Goal: Information Seeking & Learning: Compare options

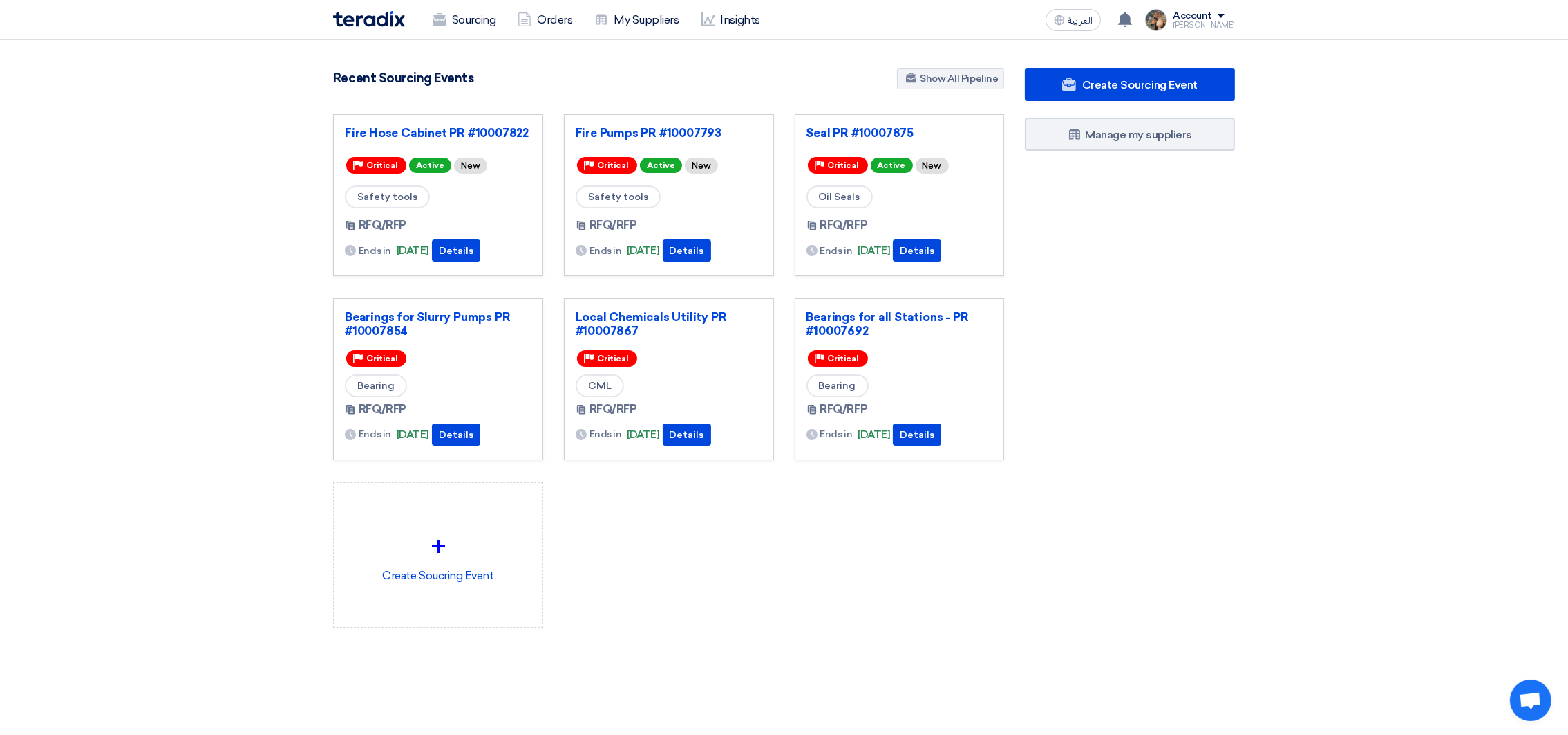
click at [185, 248] on section "3058 RFx remaining 9 Auctions remaining Create Sourcing Event" at bounding box center [784, 380] width 1568 height 681
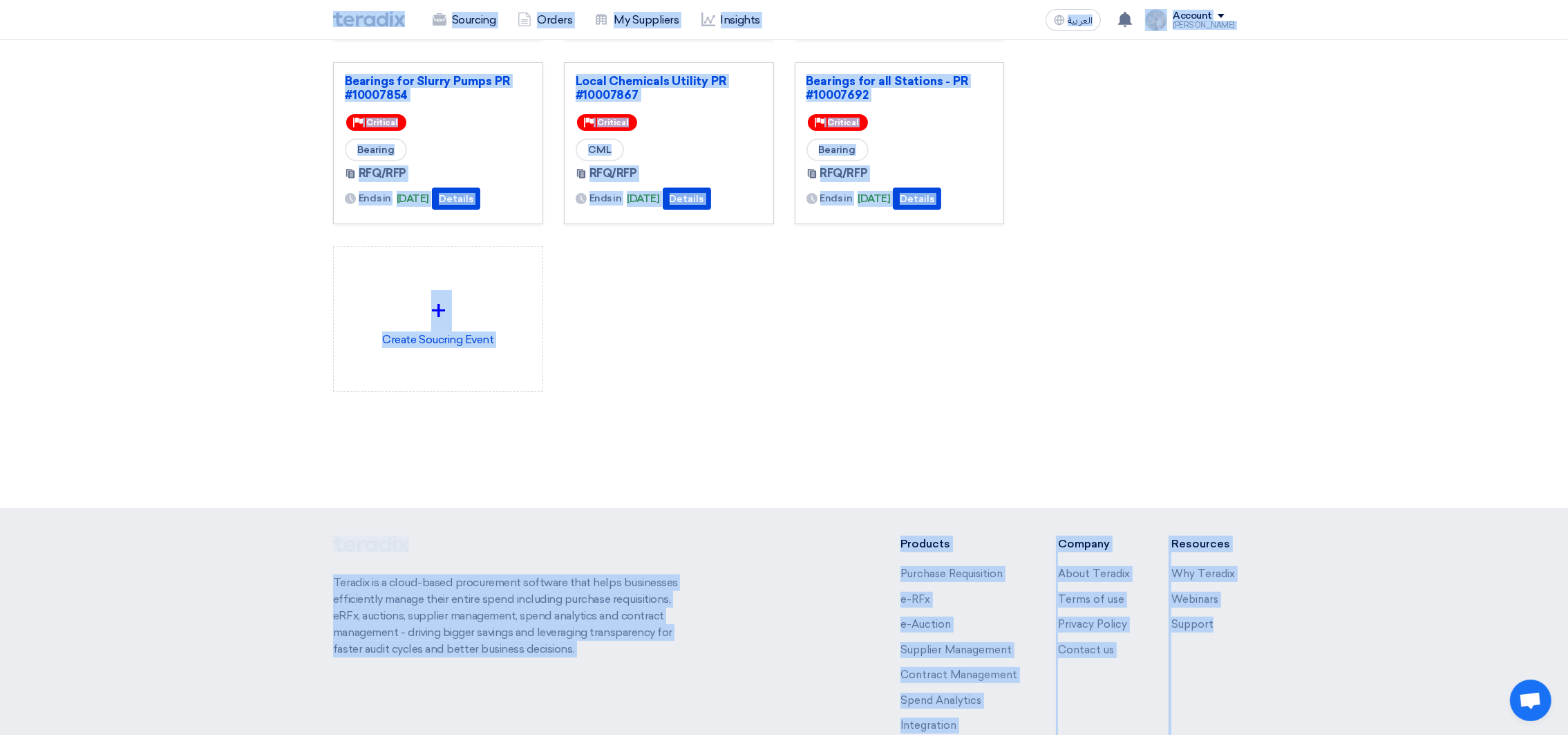
scroll to position [322, 0]
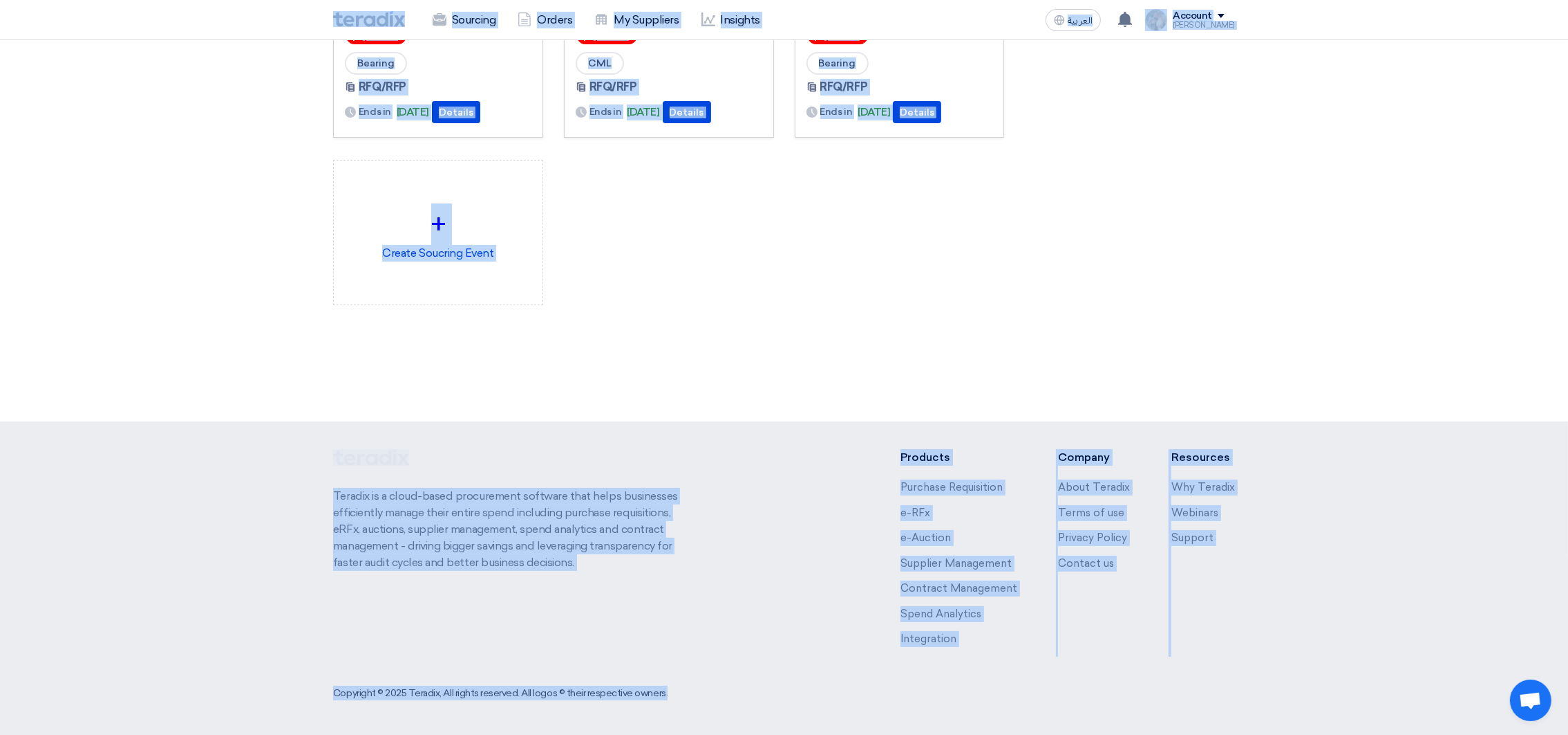
drag, startPoint x: 306, startPoint y: 23, endPoint x: 1333, endPoint y: 787, distance: 1280.0
click at [1333, 734] on html "Sourcing Orders My Suppliers Insights العربية ع You have a new offer for 'Seal …" at bounding box center [784, 206] width 1568 height 1057
click at [1250, 352] on section "3058 RFx remaining 9 Auctions remaining Create Sourcing Event" at bounding box center [784, 58] width 1568 height 681
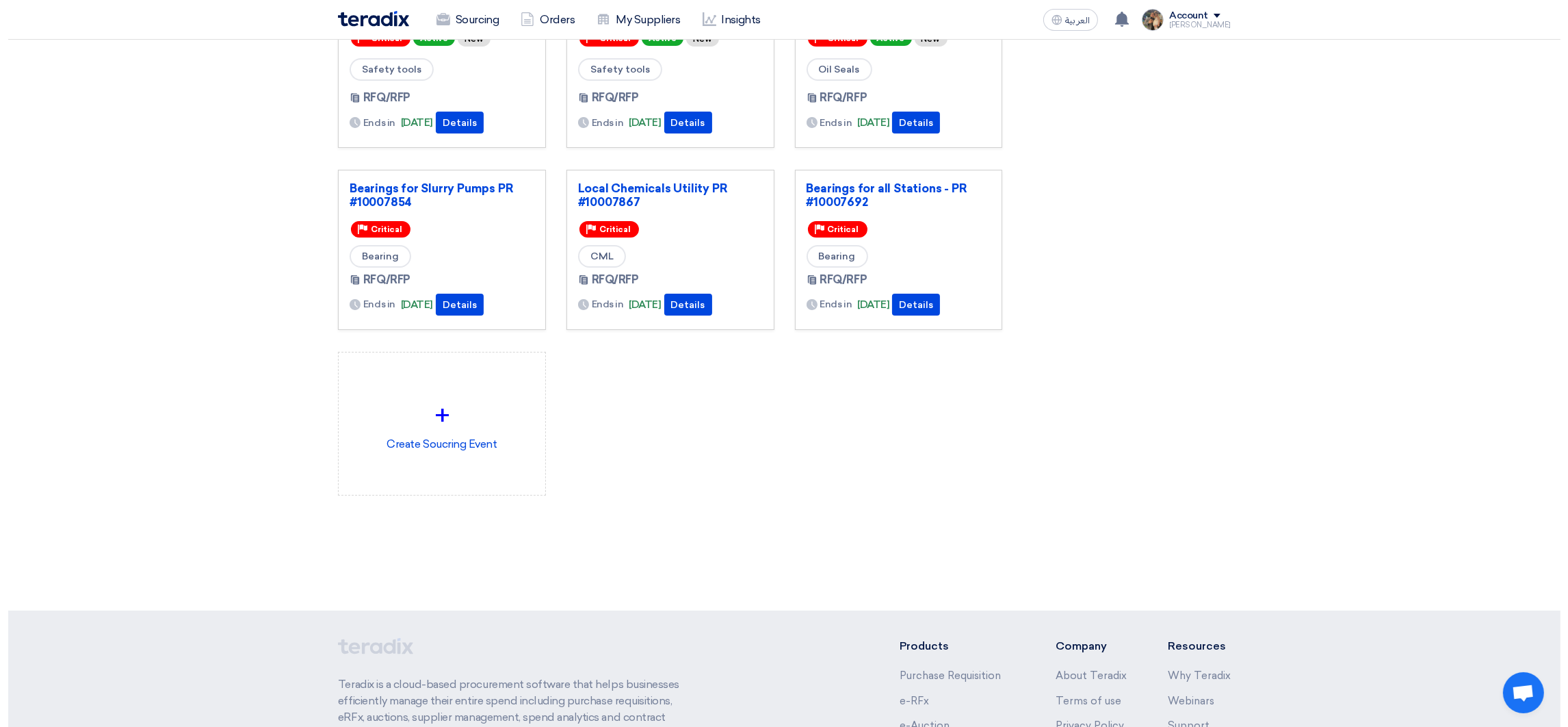
scroll to position [0, 0]
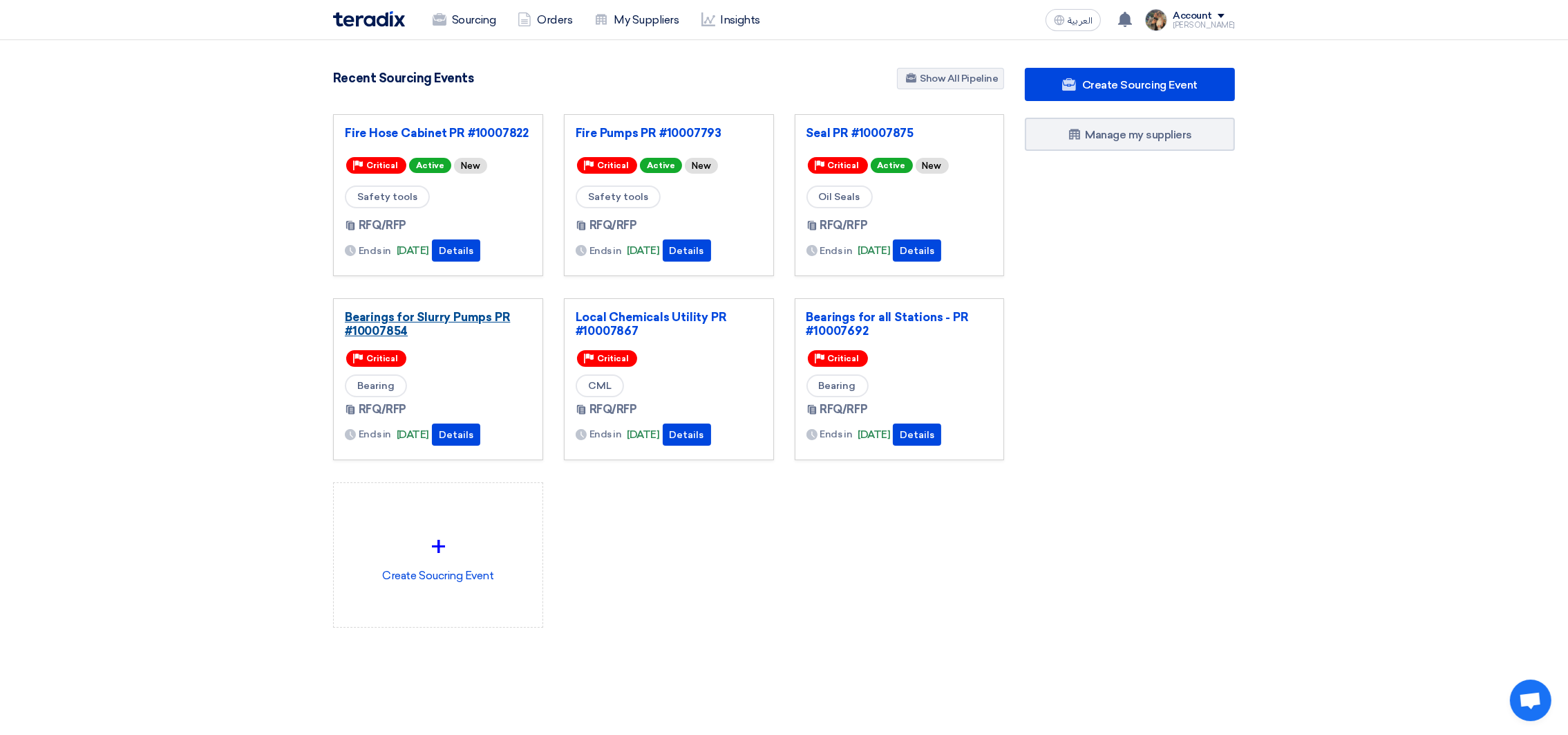
click at [407, 329] on link "Bearings for Slurry Pumps PR #10007854" at bounding box center [438, 324] width 187 height 28
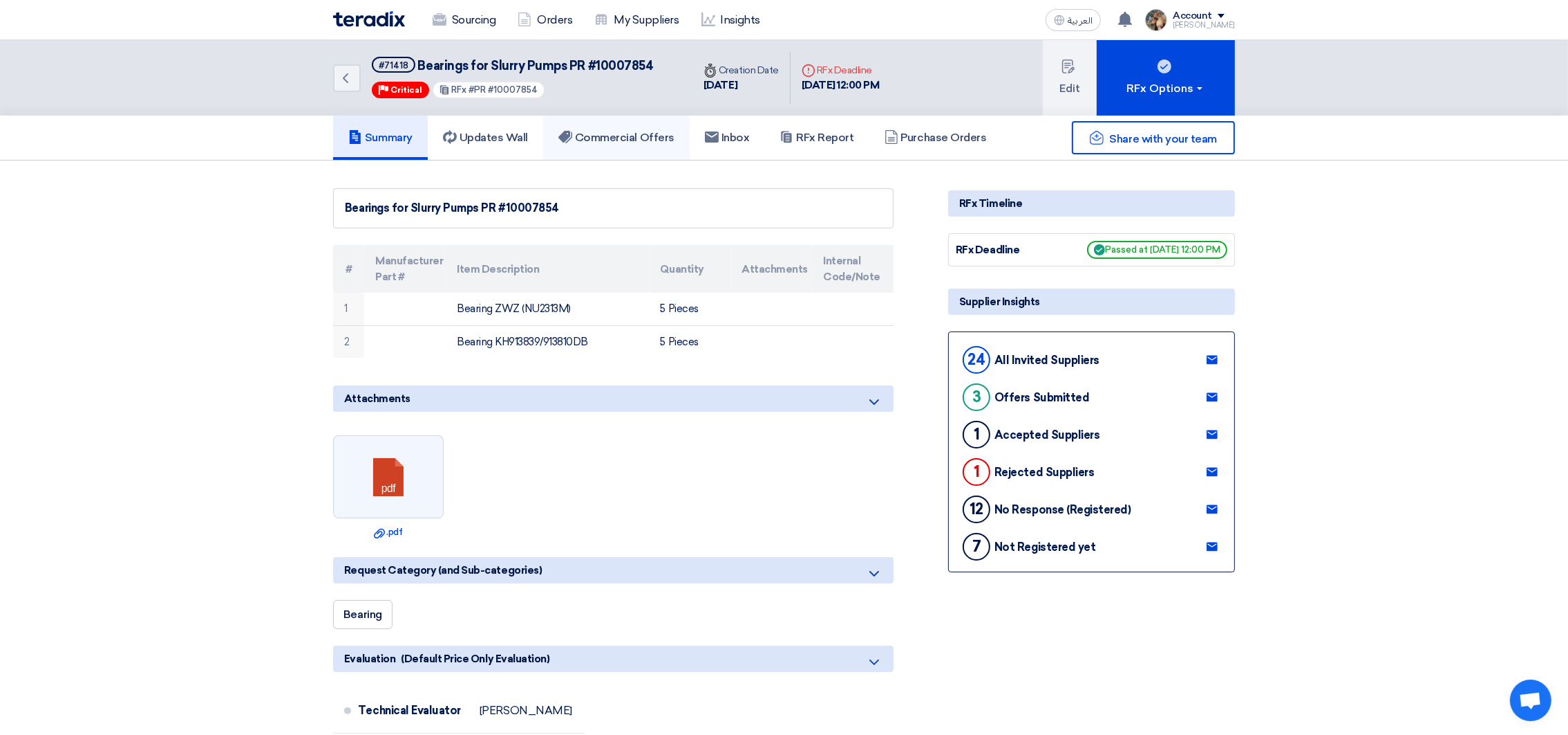
click at [587, 136] on h5 "Commercial Offers" at bounding box center [617, 138] width 116 height 14
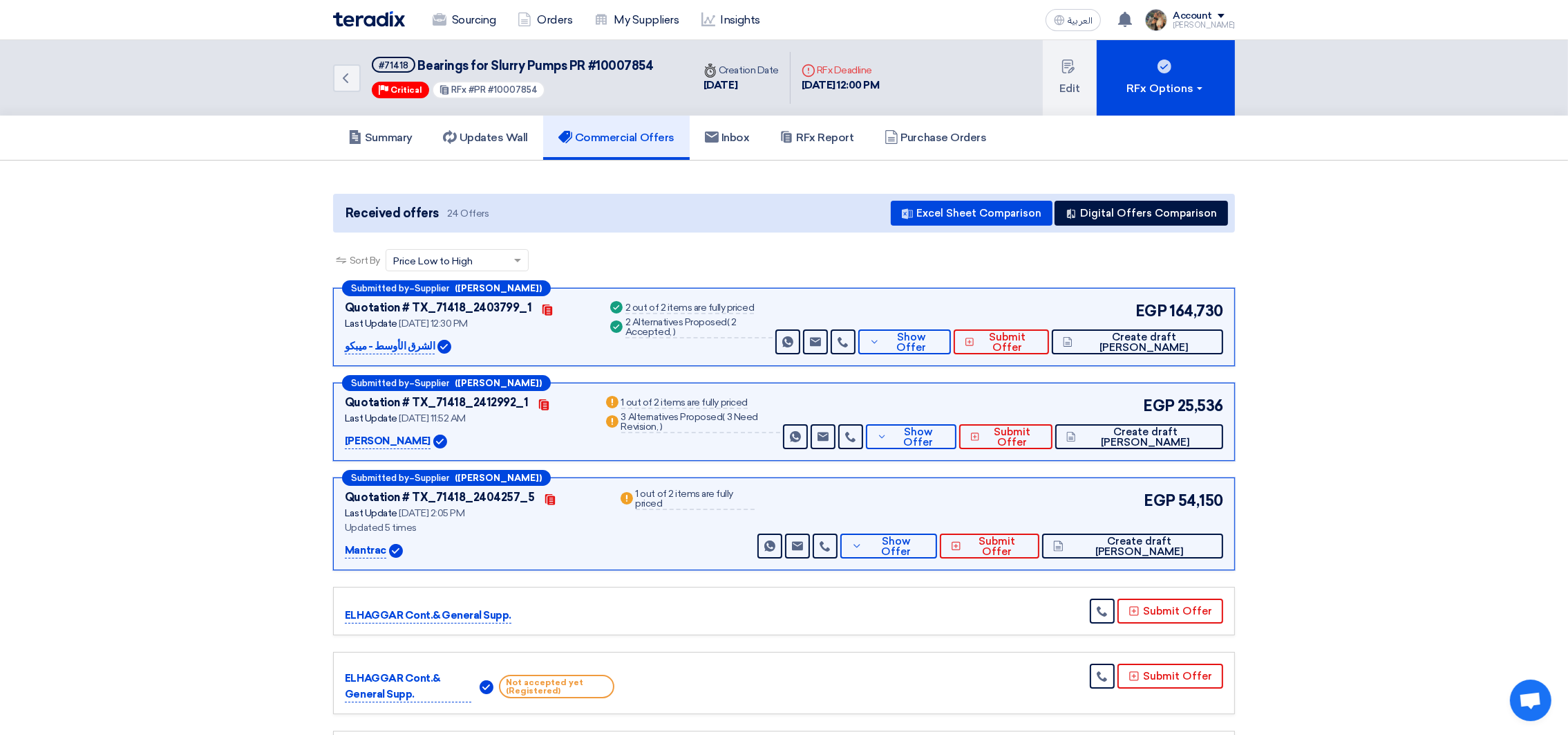
click at [436, 58] on span "Bearings for Slurry Pumps PR #10007854" at bounding box center [536, 65] width 236 height 15
drag, startPoint x: 435, startPoint y: 59, endPoint x: 649, endPoint y: 64, distance: 214.1
click at [649, 64] on span "Bearings for Slurry Pumps PR #10007854" at bounding box center [536, 65] width 236 height 15
copy div "Bearings for Slurry Pumps PR #10007854"
click at [1168, 228] on div "Received offers 24 Offers Excel Sheet Comparison Digital Offers Comparison" at bounding box center [784, 213] width 902 height 39
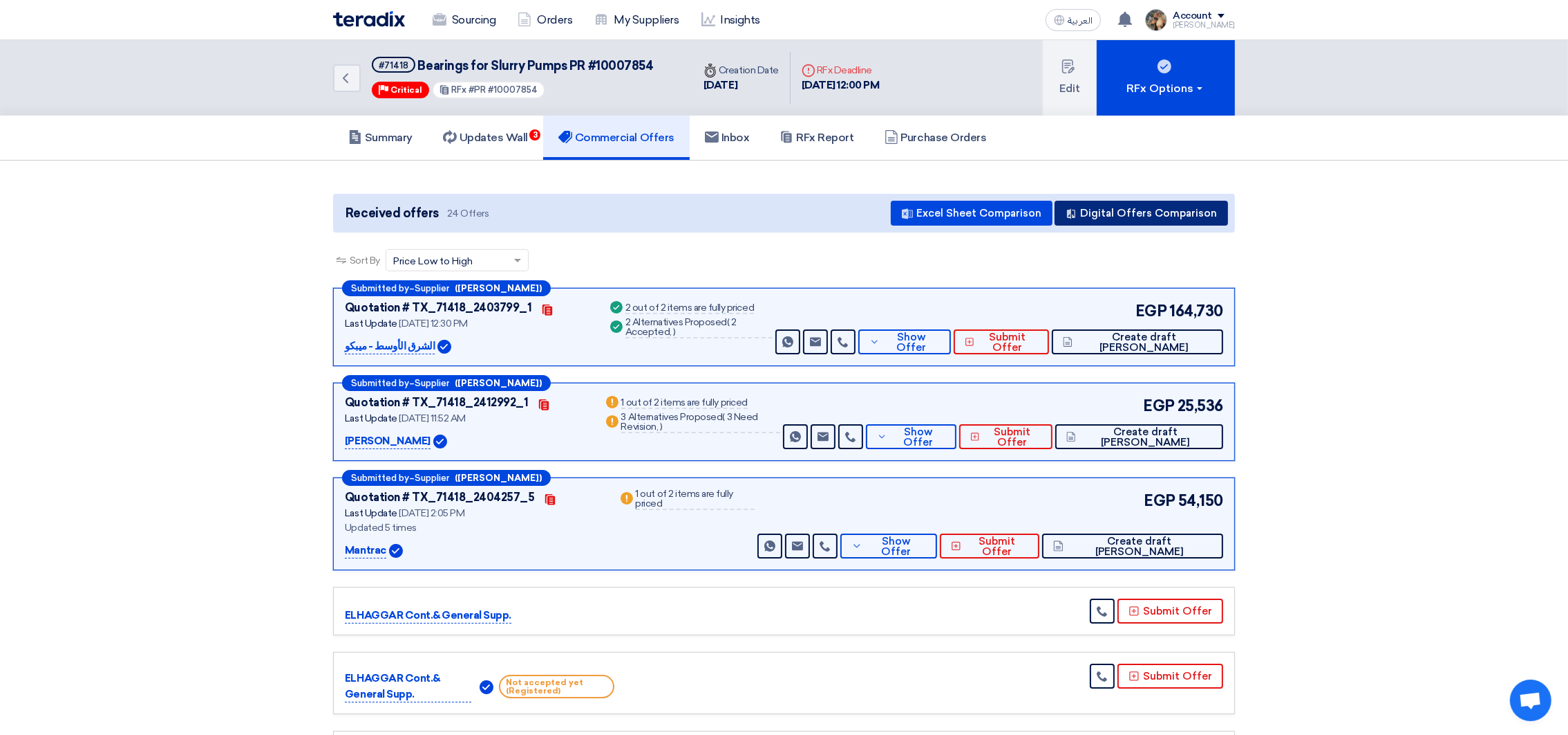
click at [1164, 211] on button "Digital Offers Comparison" at bounding box center [1141, 213] width 174 height 25
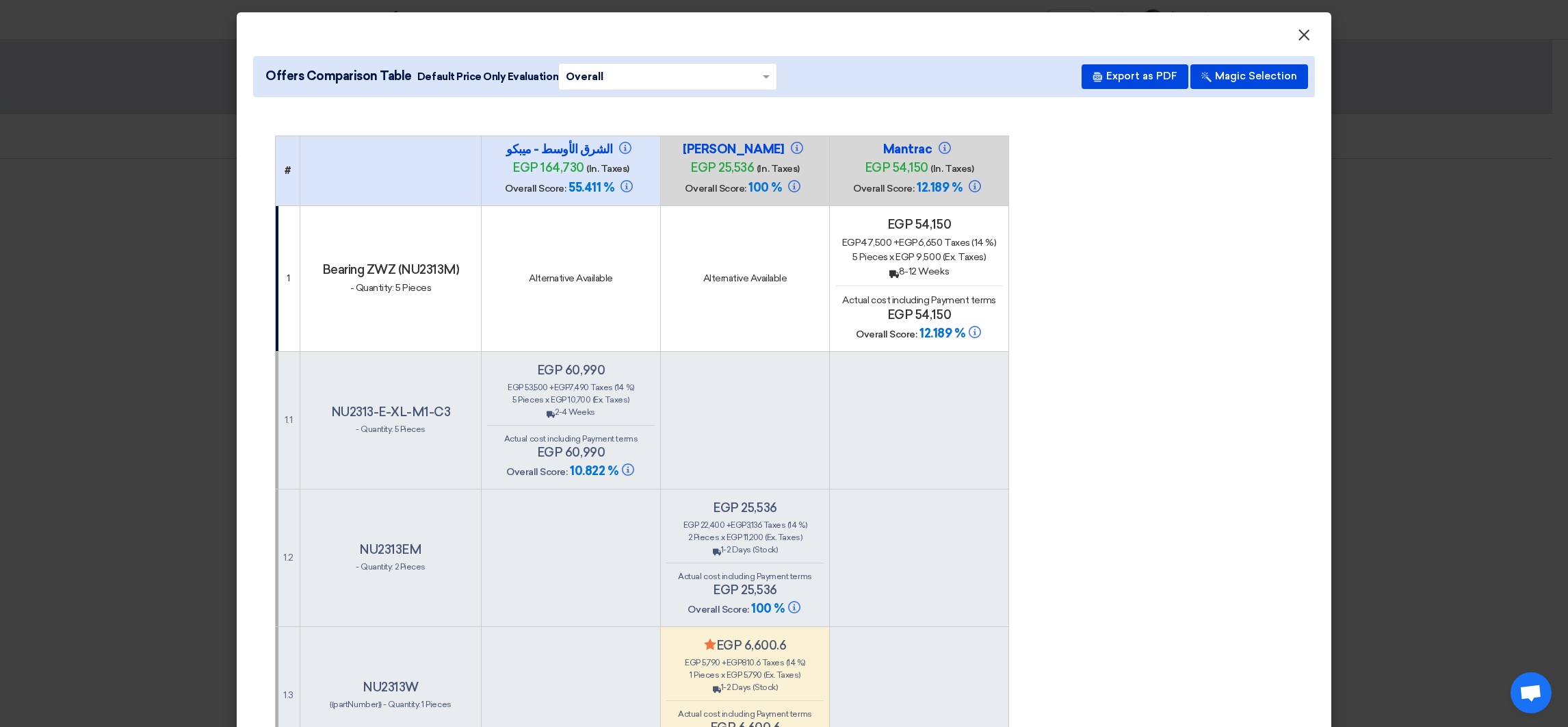
click at [1299, 31] on span "×" at bounding box center [1304, 39] width 14 height 28
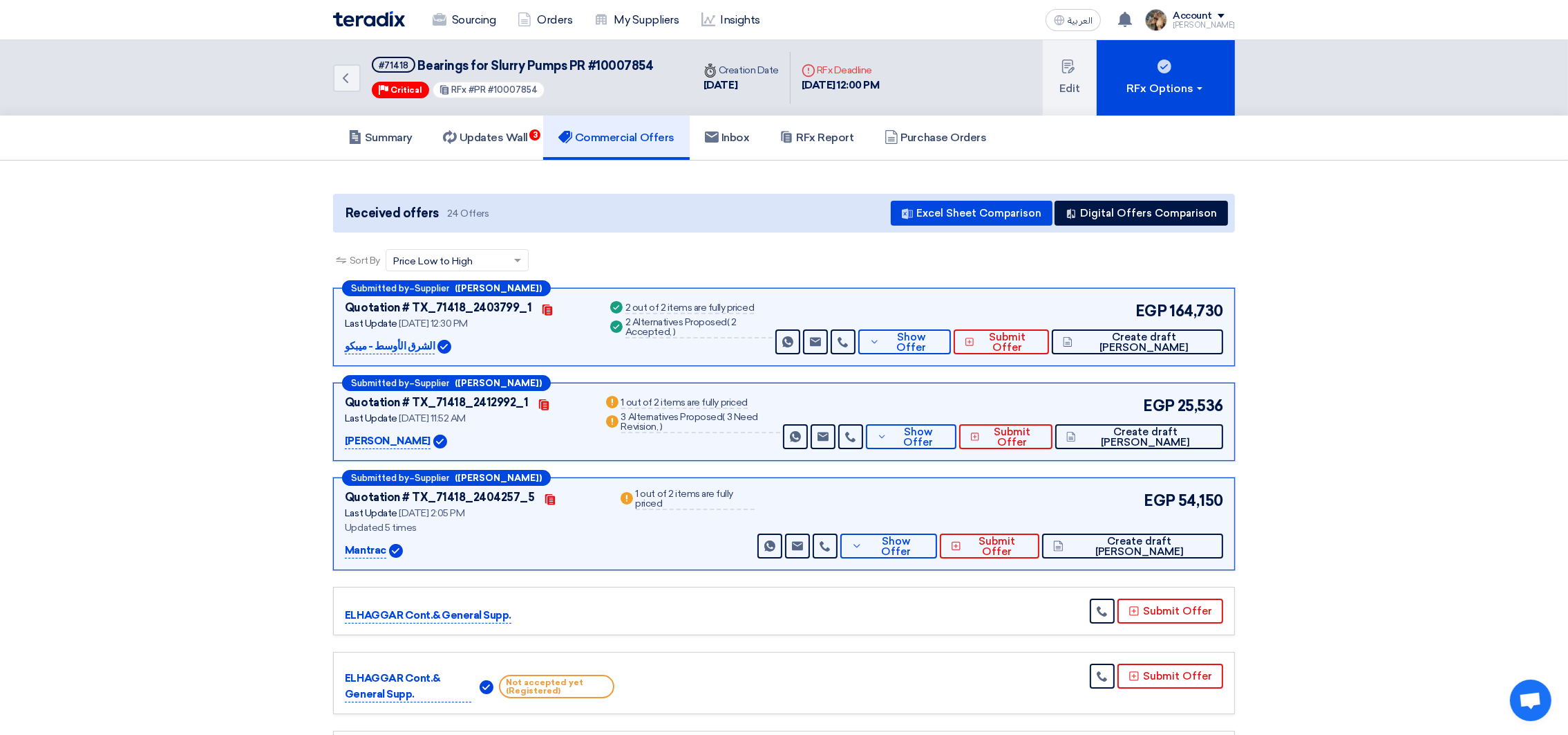
click at [622, 59] on span "Bearings for Slurry Pumps PR #10007854" at bounding box center [536, 65] width 236 height 15
click at [528, 136] on h5 "Updates Wall 3" at bounding box center [485, 138] width 85 height 14
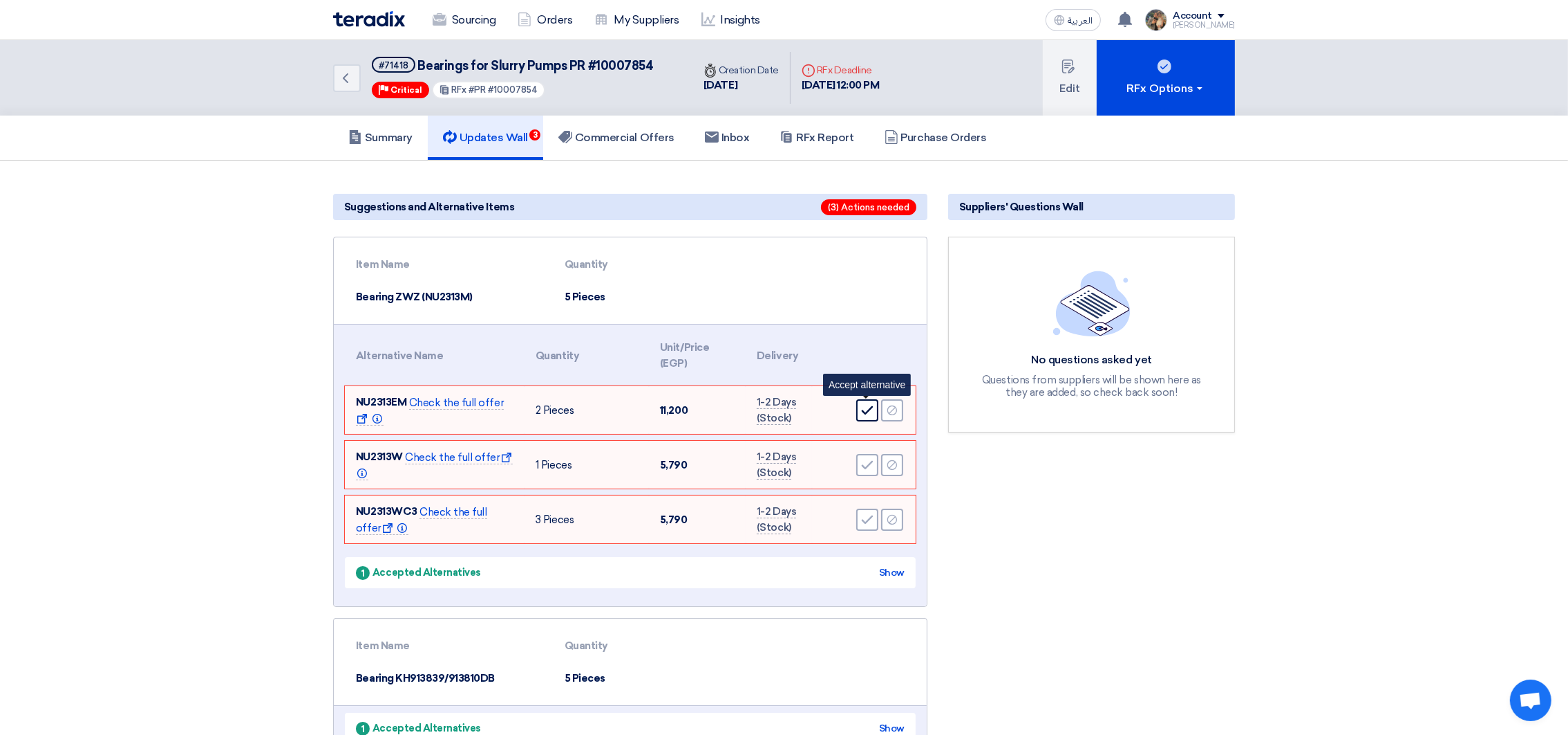
click at [860, 399] on div "Accept" at bounding box center [867, 410] width 22 height 22
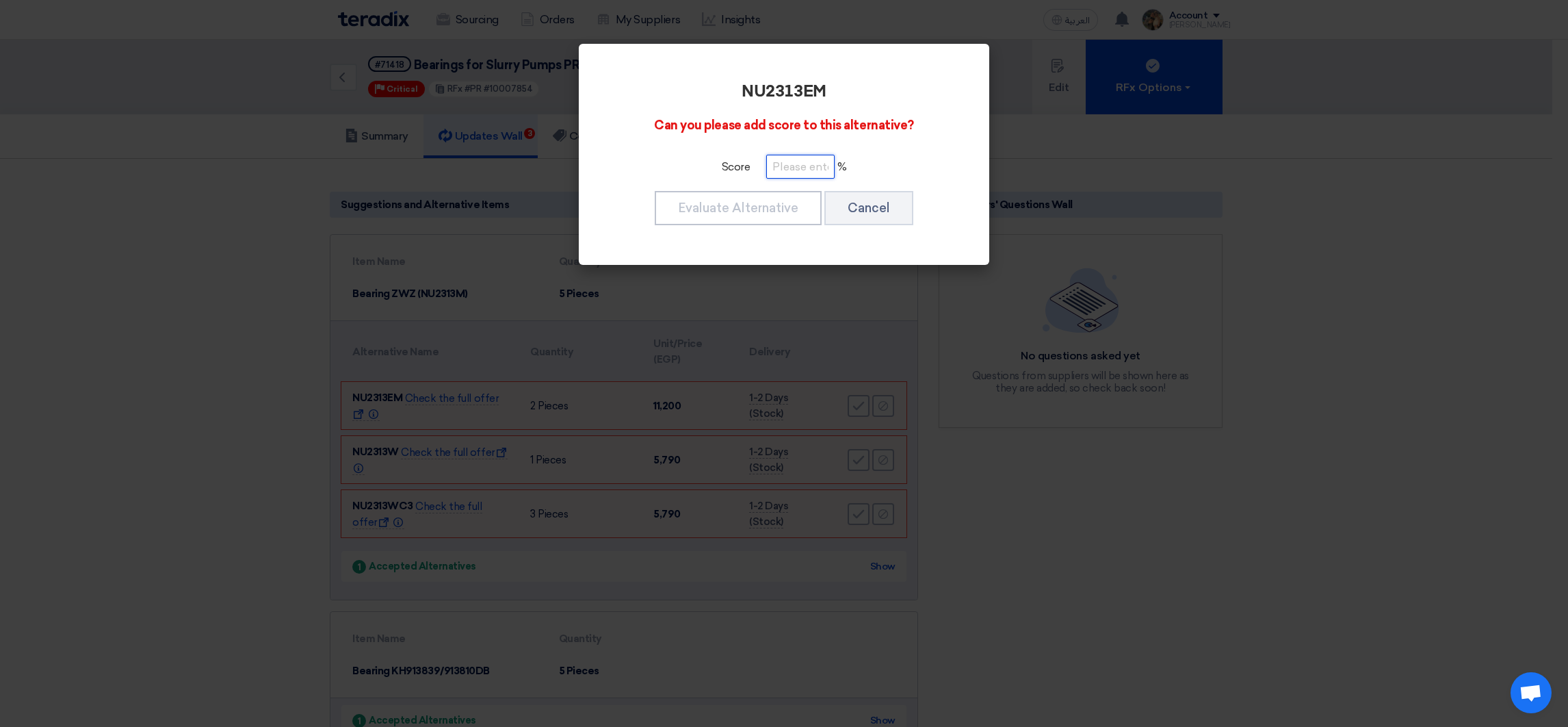
click at [798, 169] on input "number" at bounding box center [800, 166] width 68 height 24
type input "100"
click at [767, 217] on button "Evaluate Alternative" at bounding box center [738, 208] width 167 height 35
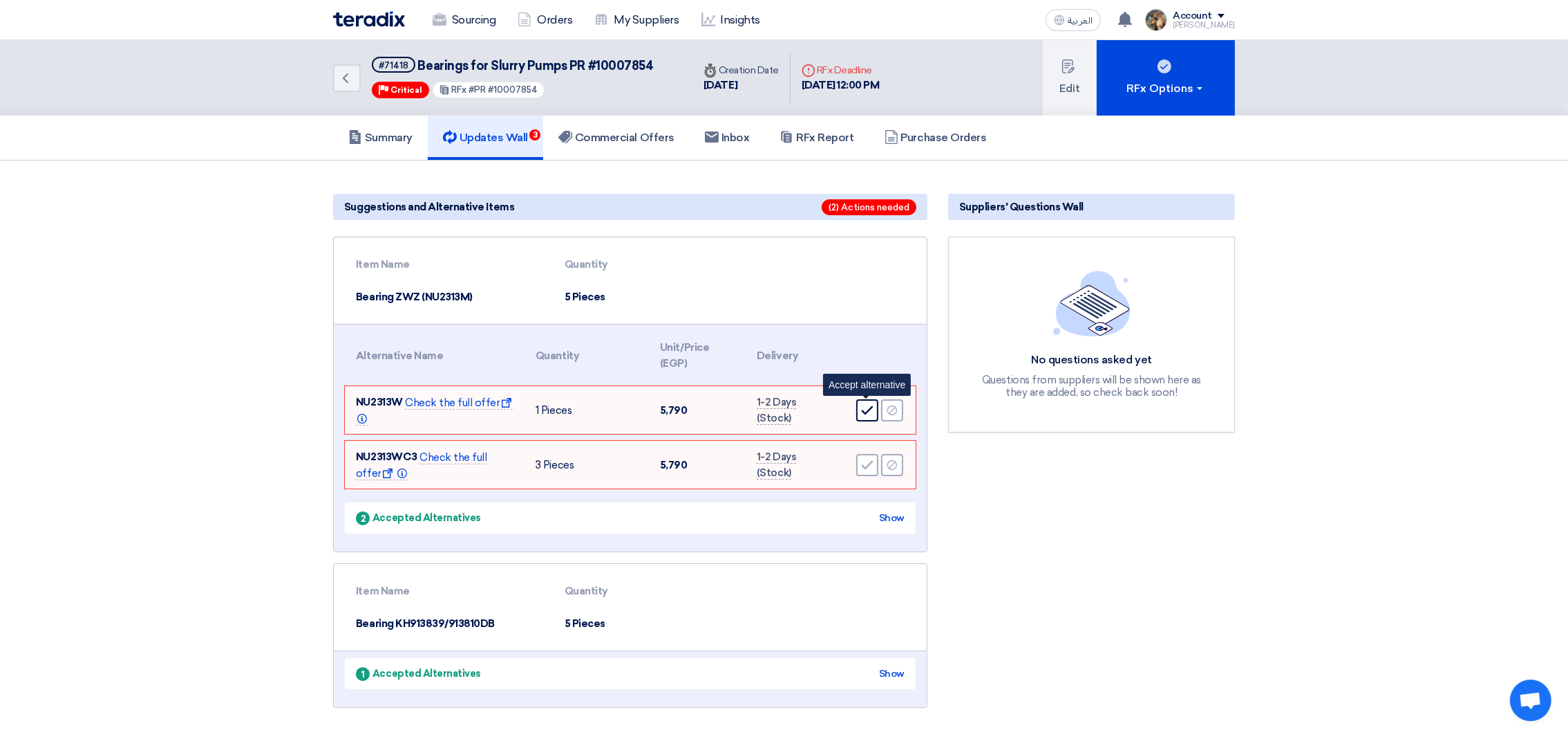
click at [868, 412] on icon "Accept" at bounding box center [867, 410] width 12 height 12
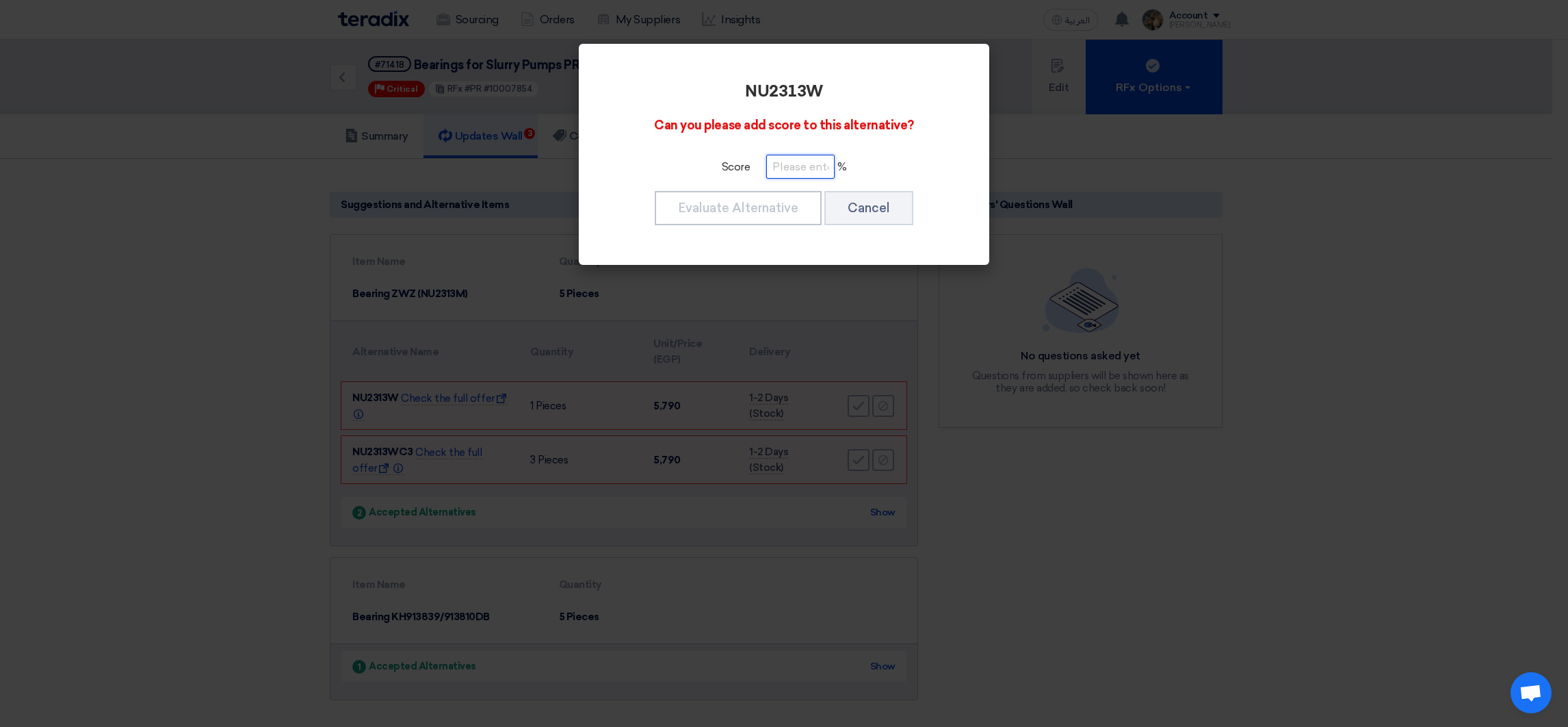
click at [807, 167] on input "number" at bounding box center [800, 166] width 68 height 24
paste input "100"
type input "100"
click at [797, 202] on button "Evaluate Alternative" at bounding box center [738, 208] width 167 height 35
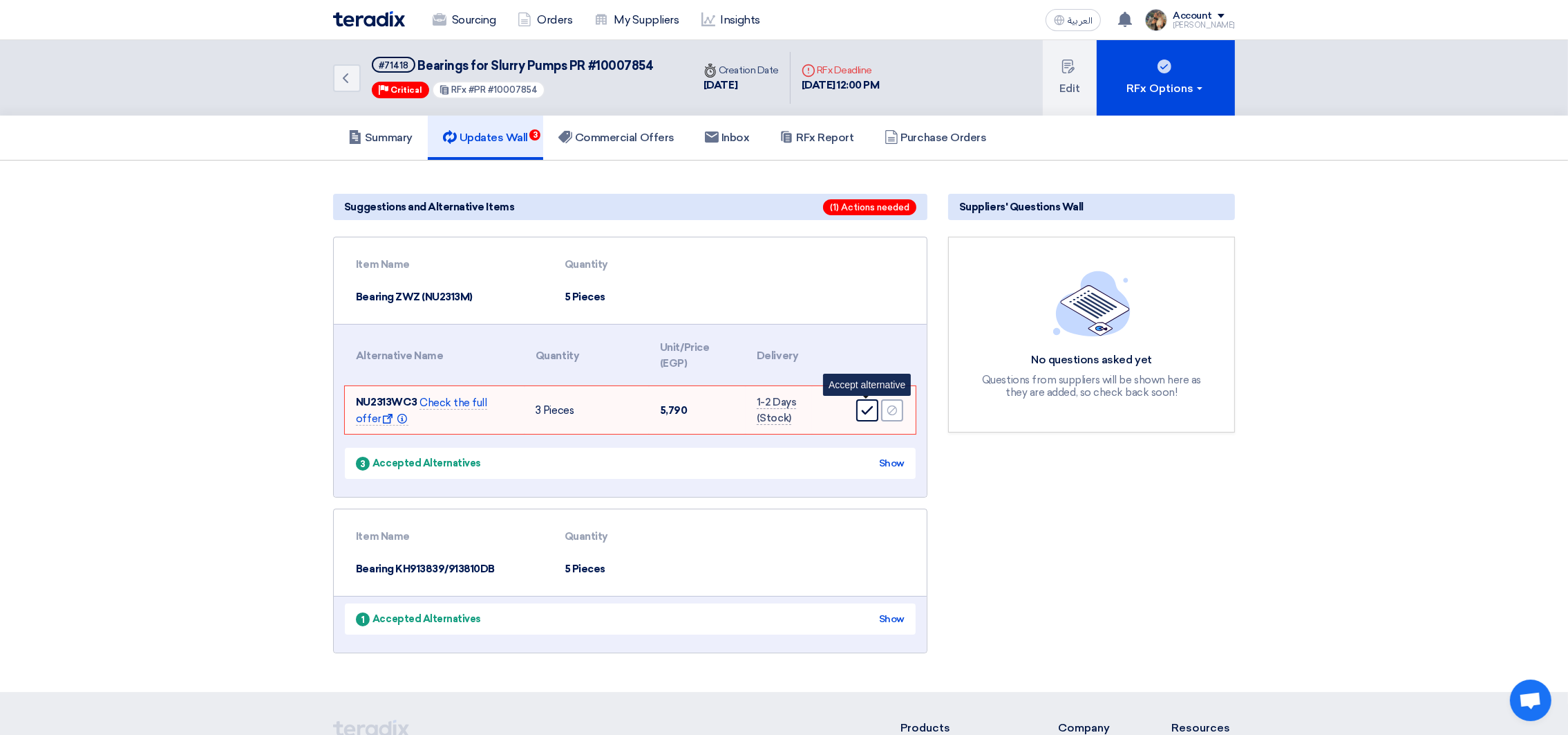
click at [871, 406] on use at bounding box center [868, 410] width 12 height 9
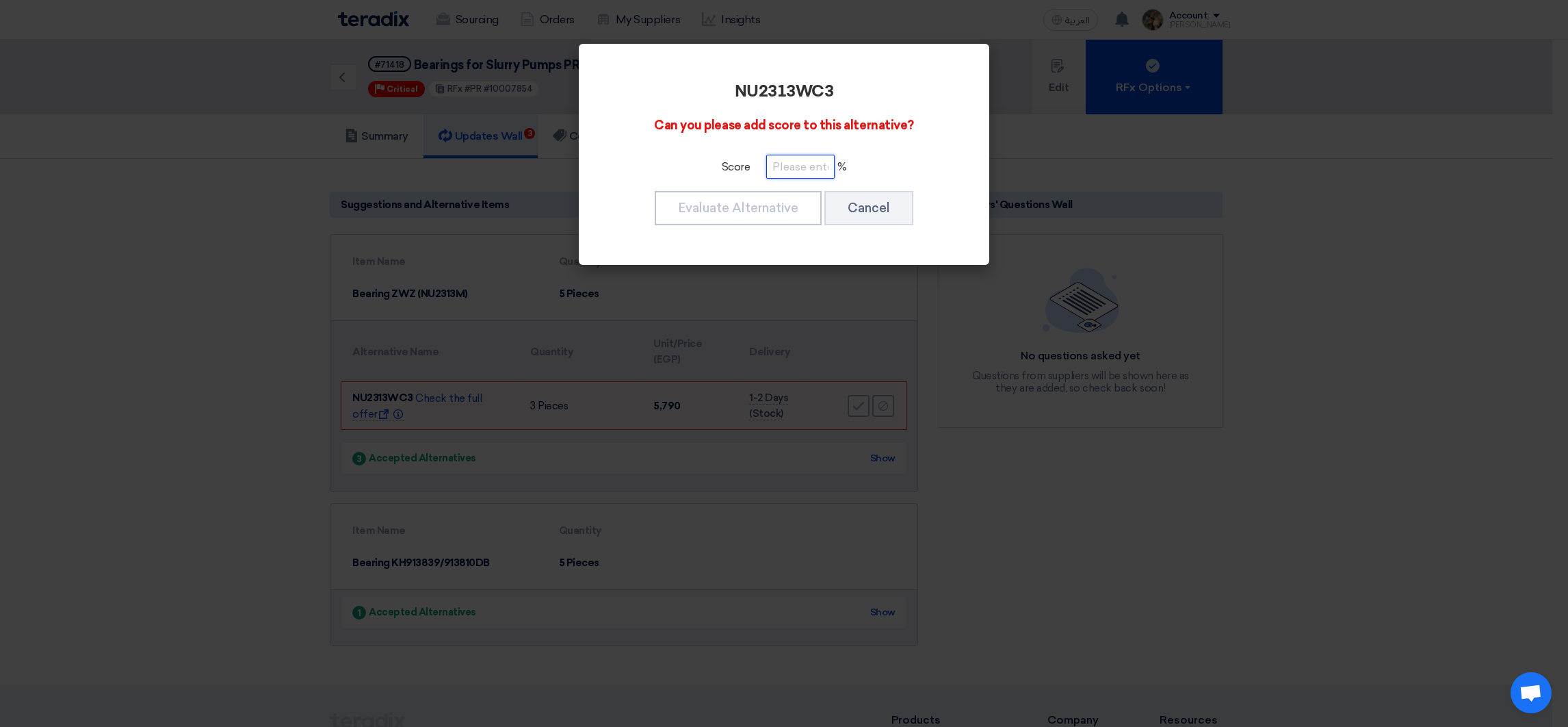
click at [802, 165] on input "number" at bounding box center [800, 166] width 68 height 24
paste input "100"
type input "100"
click at [797, 213] on button "Evaluate Alternative" at bounding box center [738, 208] width 167 height 35
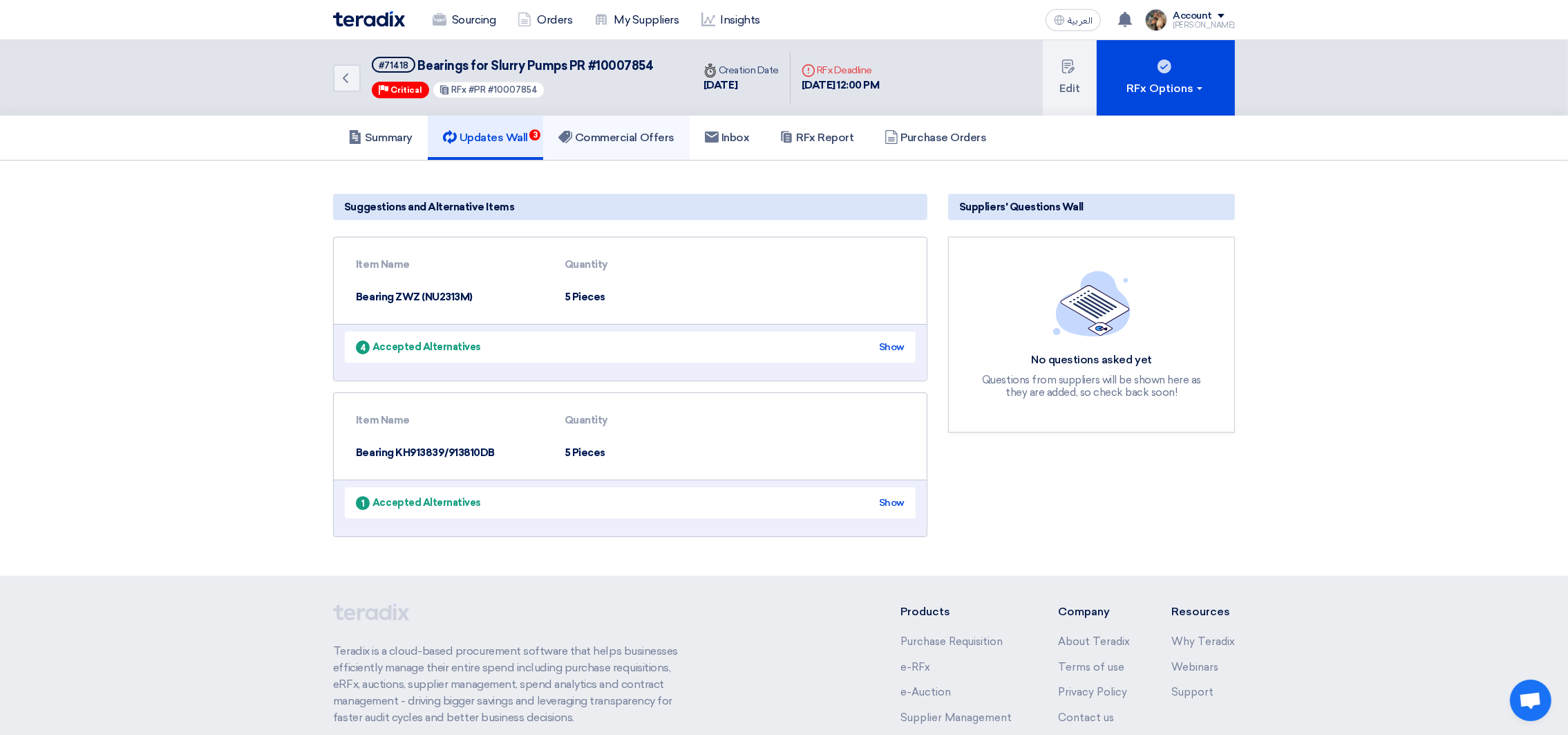
click at [634, 147] on link "Commercial Offers" at bounding box center [617, 138] width 147 height 44
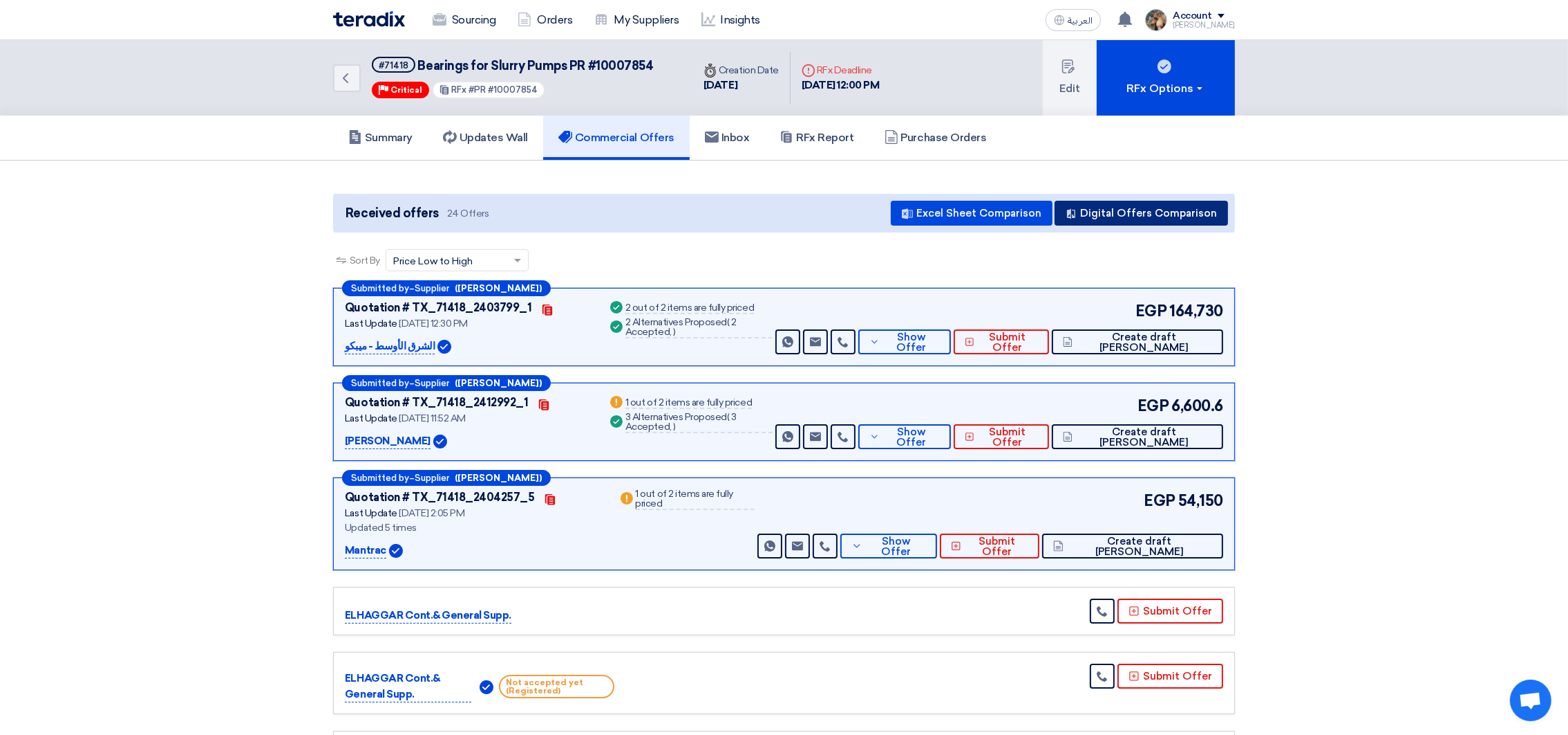
click at [1129, 215] on button "Digital Offers Comparison" at bounding box center [1141, 213] width 174 height 25
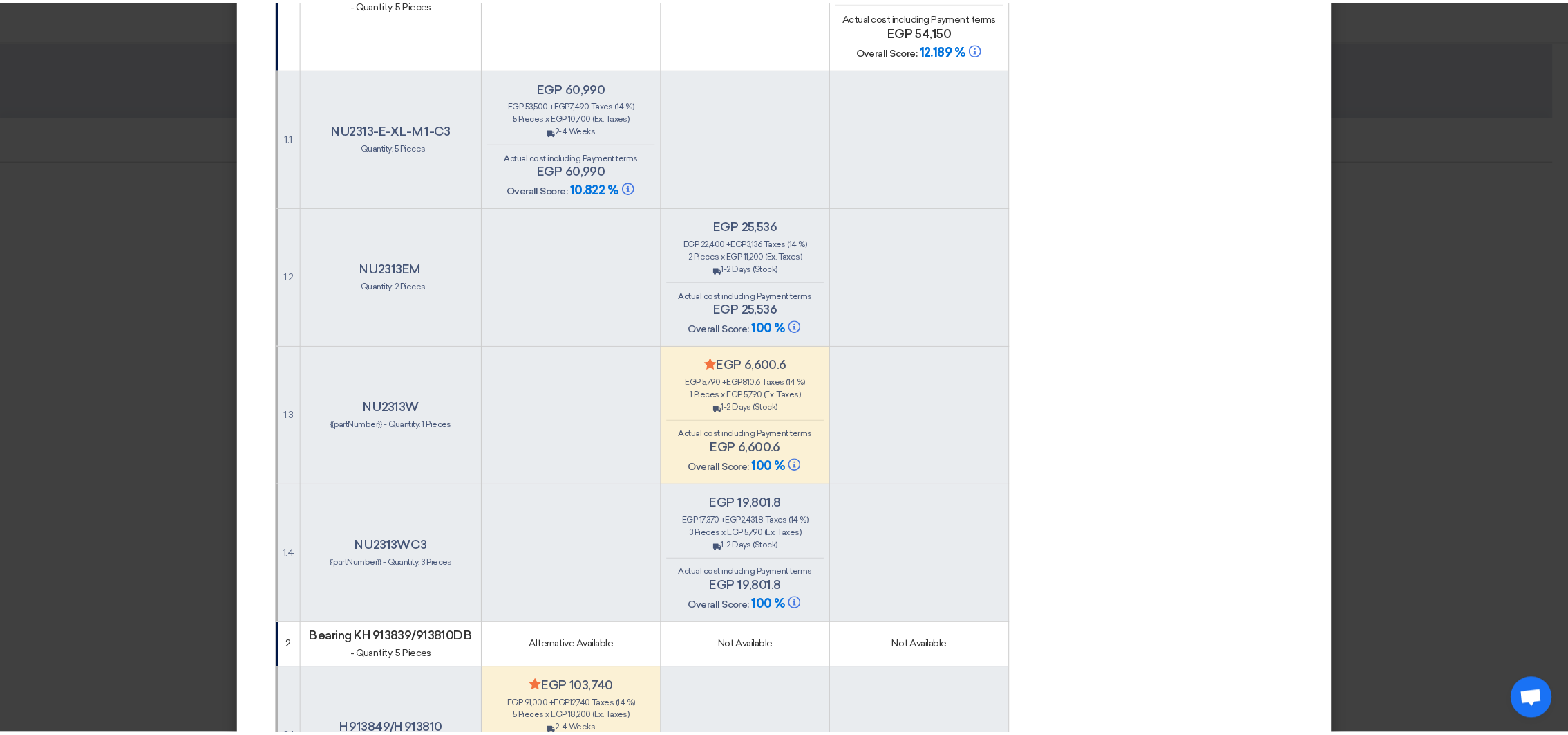
scroll to position [311, 0]
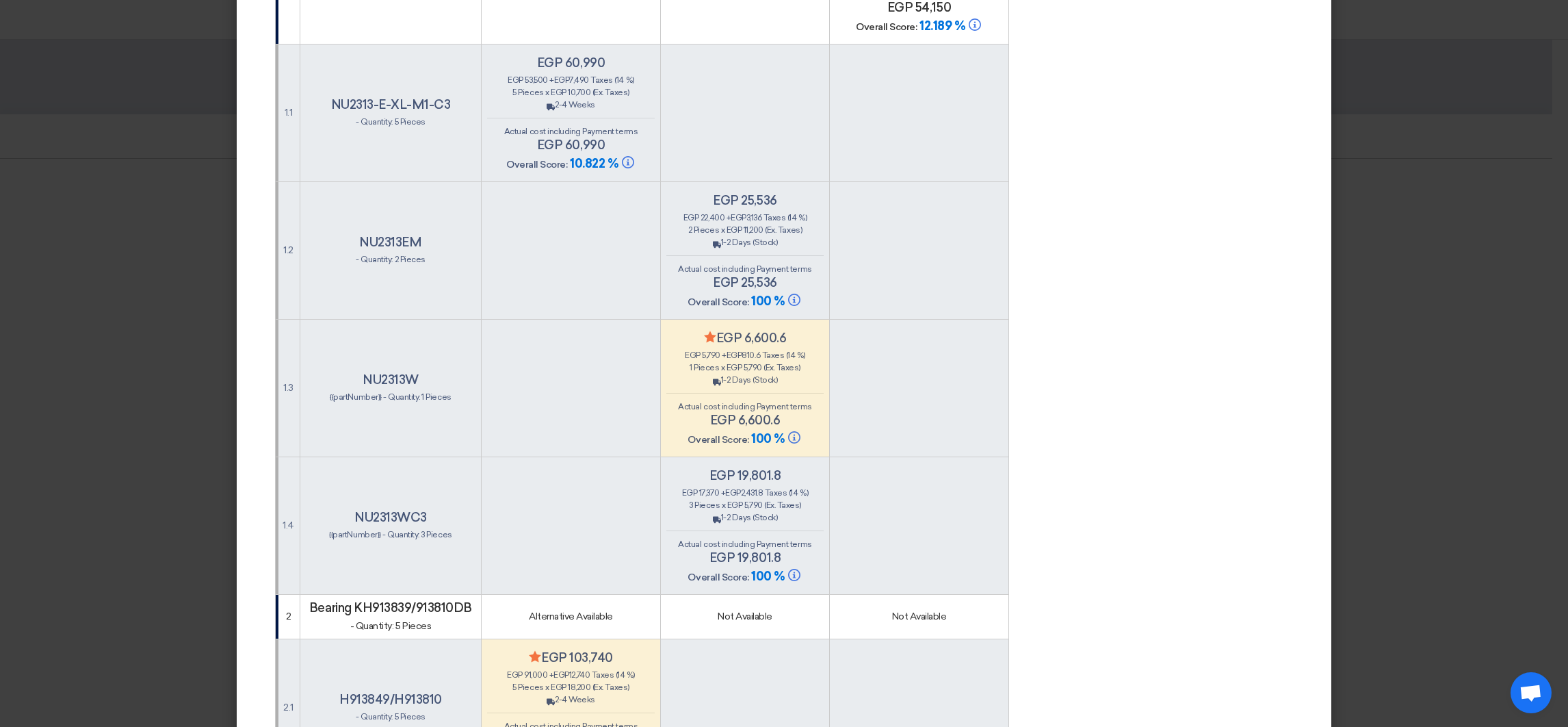
click at [228, 336] on modal-container "× Offers Comparison Table Default Price Only Evaluation × Overall × Export as P…" at bounding box center [784, 363] width 1568 height 727
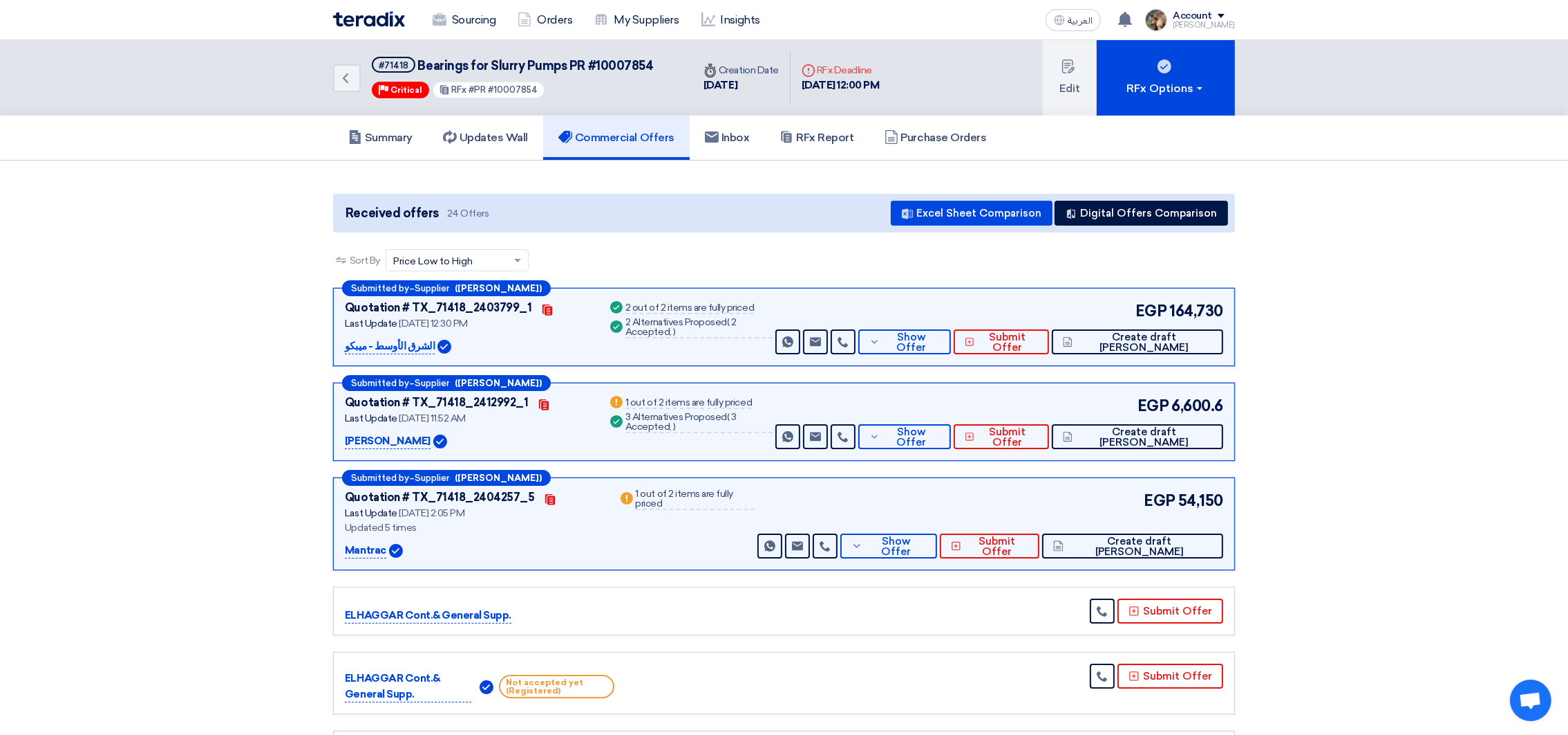
click at [640, 64] on span "Bearings for Slurry Pumps PR #10007854" at bounding box center [536, 65] width 236 height 15
copy span "10007854"
click at [1120, 214] on button "Digital Offers Comparison" at bounding box center [1141, 213] width 174 height 25
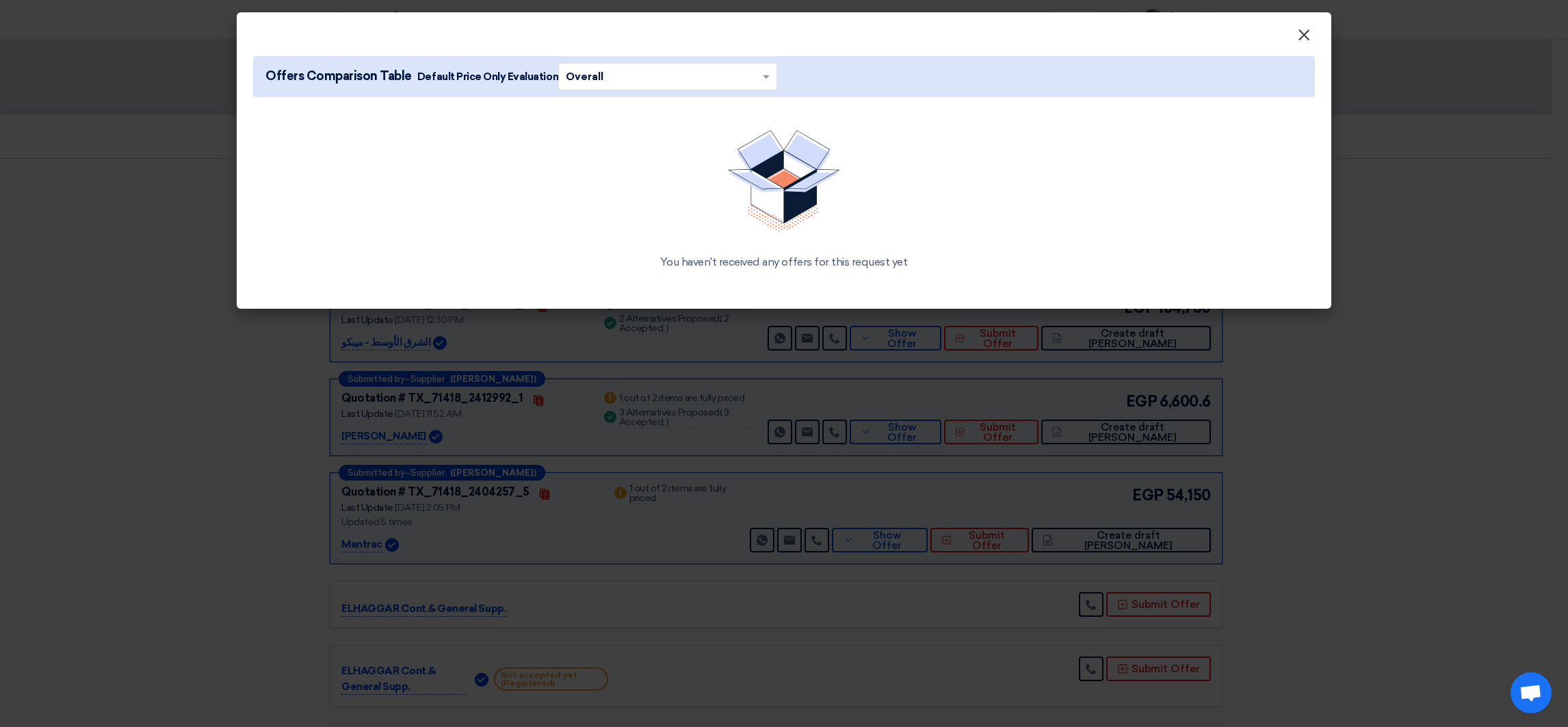
click at [1293, 22] on button "×" at bounding box center [1304, 36] width 36 height 28
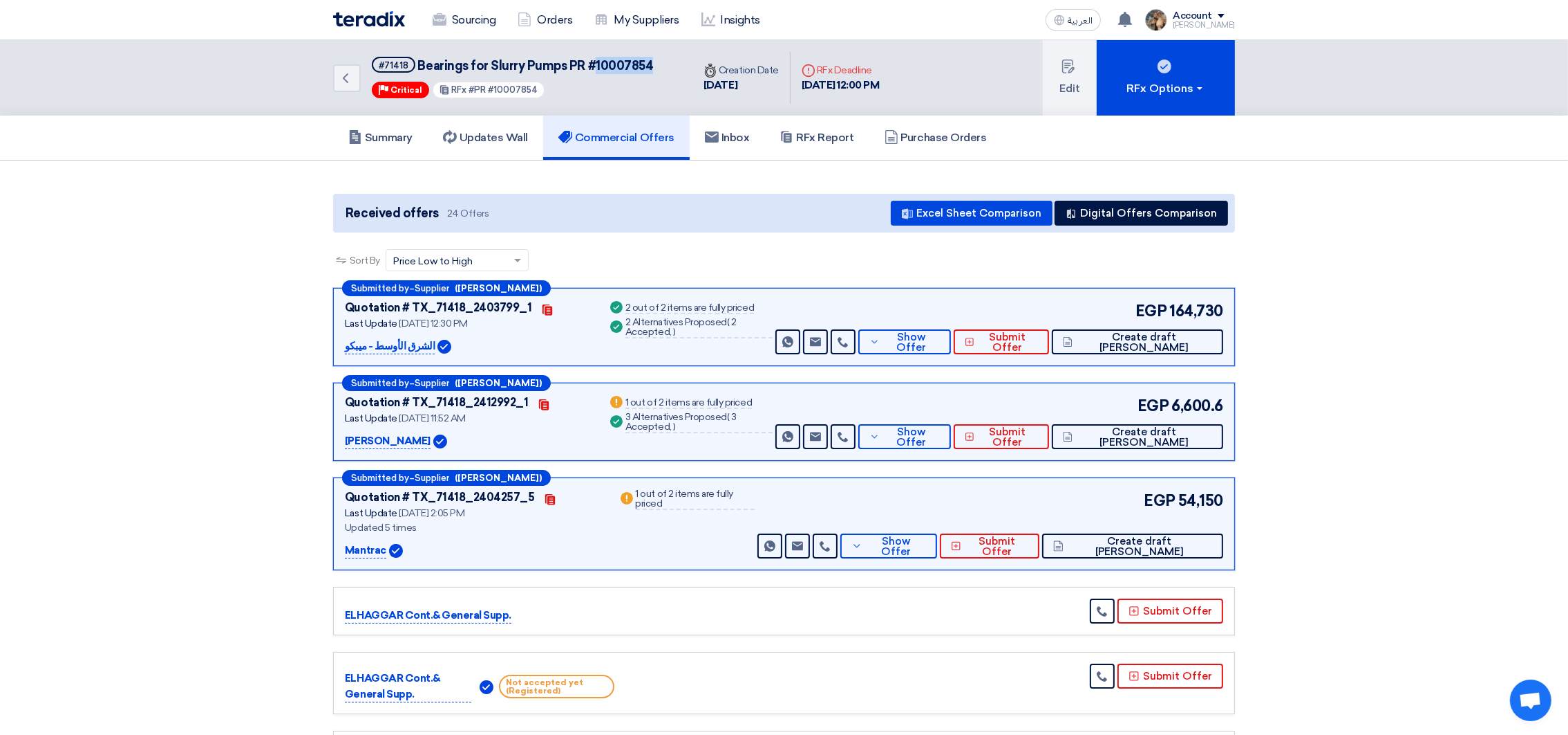
click at [422, 58] on span "Bearings for Slurry Pumps PR #10007854" at bounding box center [536, 65] width 236 height 15
drag, startPoint x: 422, startPoint y: 57, endPoint x: 602, endPoint y: 62, distance: 180.1
click at [602, 62] on span "Bearings for Slurry Pumps PR #10007854" at bounding box center [536, 65] width 236 height 15
copy span "Bearings for Slurry Pumps PR #10007854"
click at [1117, 204] on button "Digital Offers Comparison" at bounding box center [1141, 213] width 174 height 25
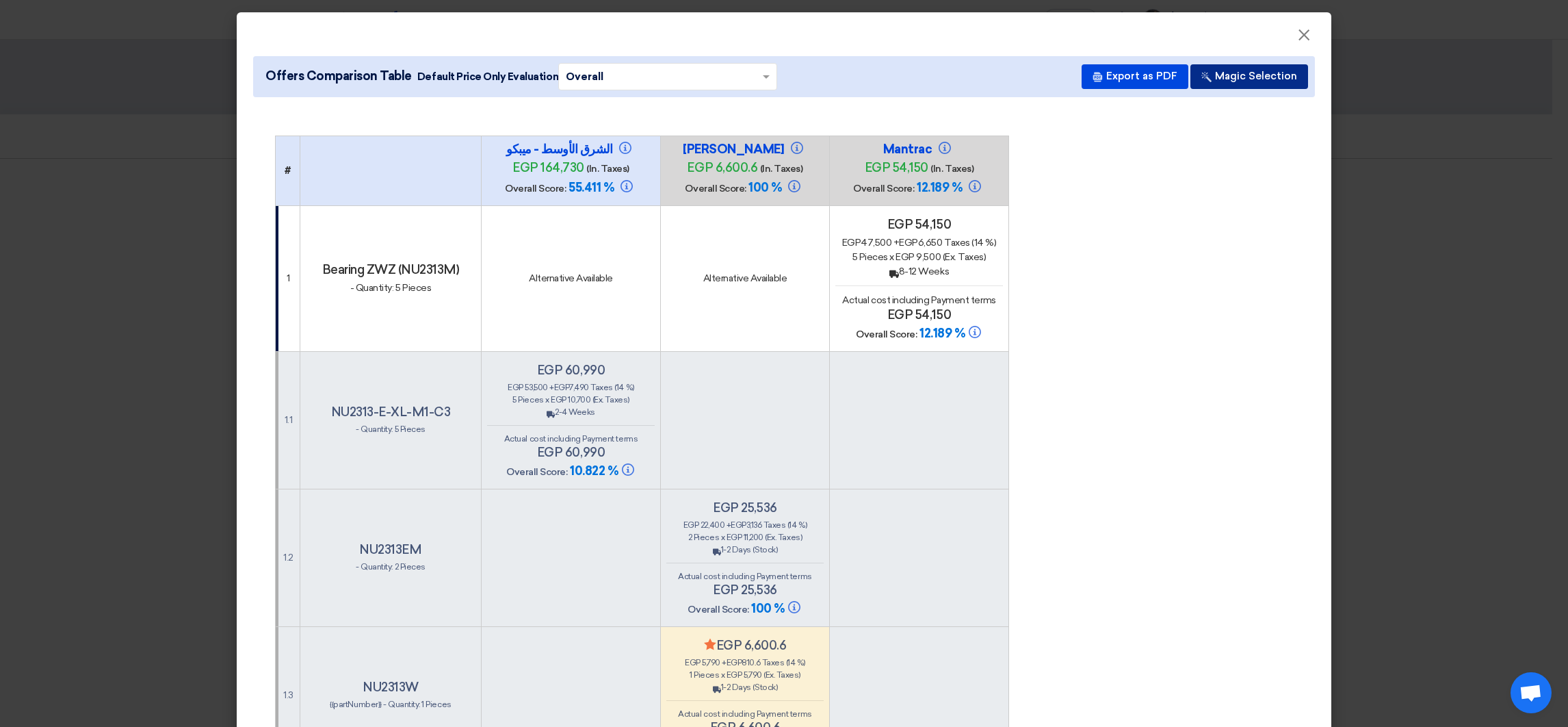
click at [1210, 76] on button "Magic Selection" at bounding box center [1248, 76] width 118 height 25
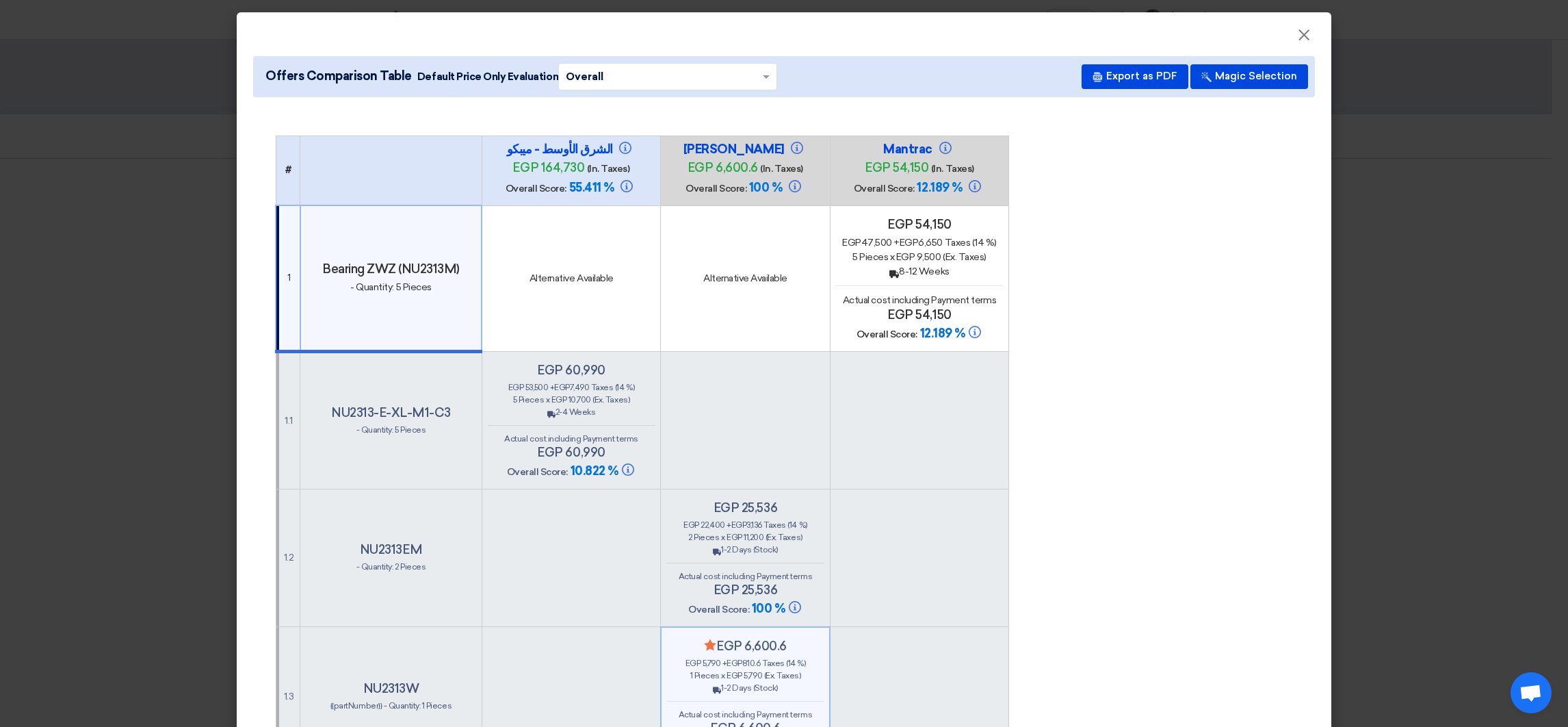
click at [1151, 94] on div "Offers Comparison Table Default Price Only Evaluation × Overall × Export as PDF…" at bounding box center [784, 76] width 1061 height 41
click at [1140, 77] on button "Export as PDF" at bounding box center [1136, 76] width 107 height 25
click at [1301, 36] on span "×" at bounding box center [1304, 39] width 14 height 28
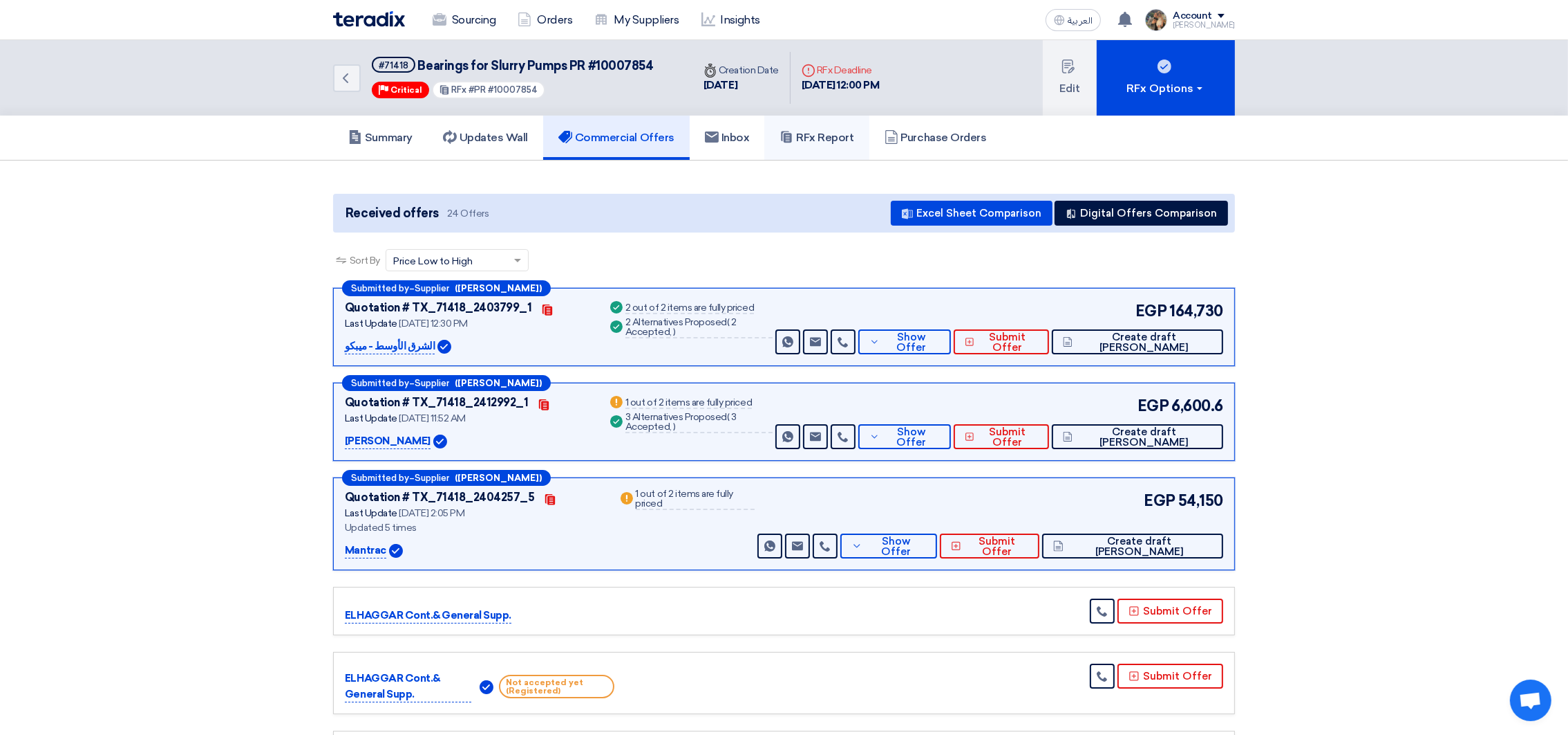
click at [865, 123] on link "RFx Report" at bounding box center [816, 138] width 104 height 44
